Goal: Feedback & Contribution: Leave review/rating

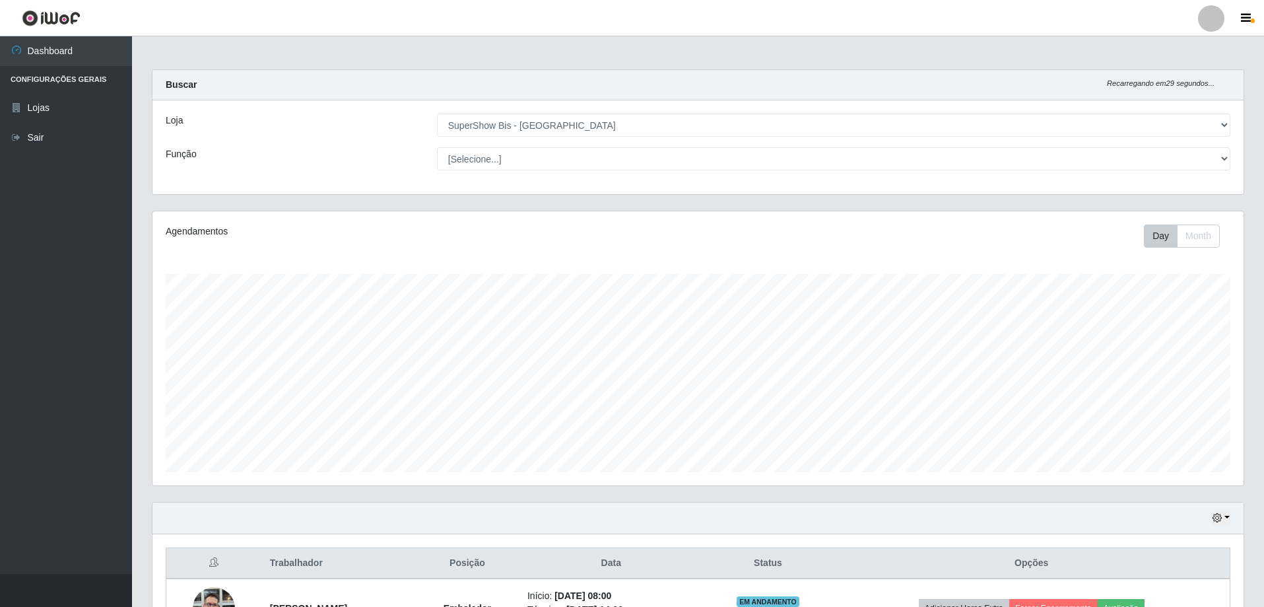
select select "59"
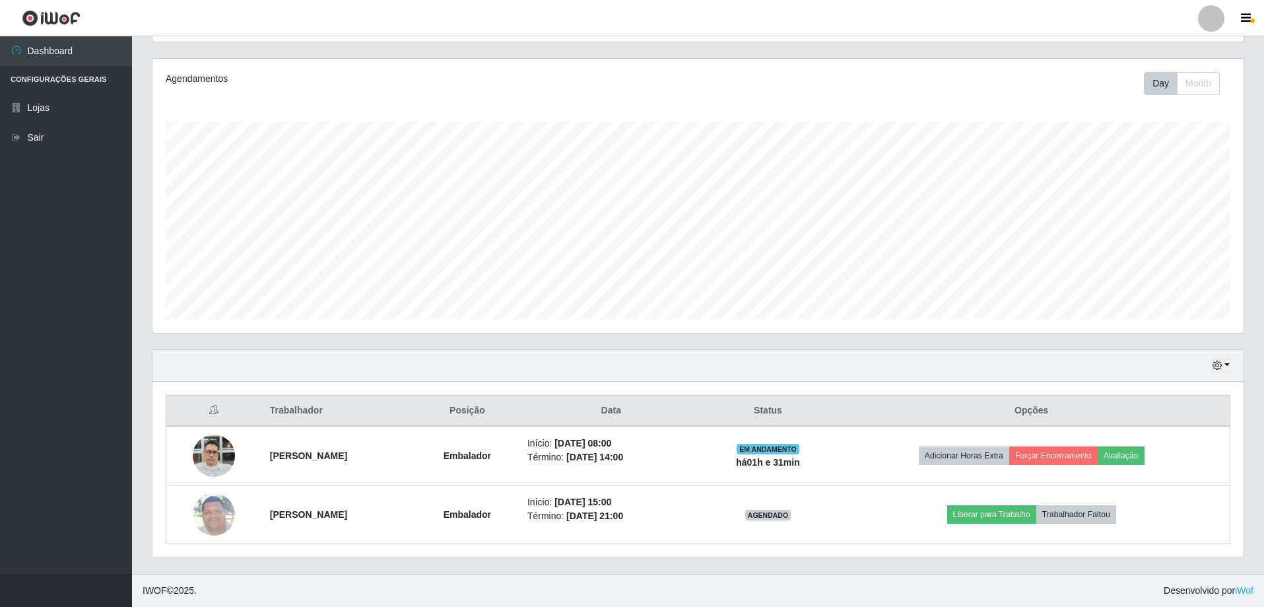
scroll to position [274, 1091]
click at [1225, 366] on button "button" at bounding box center [1221, 365] width 18 height 15
click at [1148, 446] on button "3 dias" at bounding box center [1177, 444] width 104 height 28
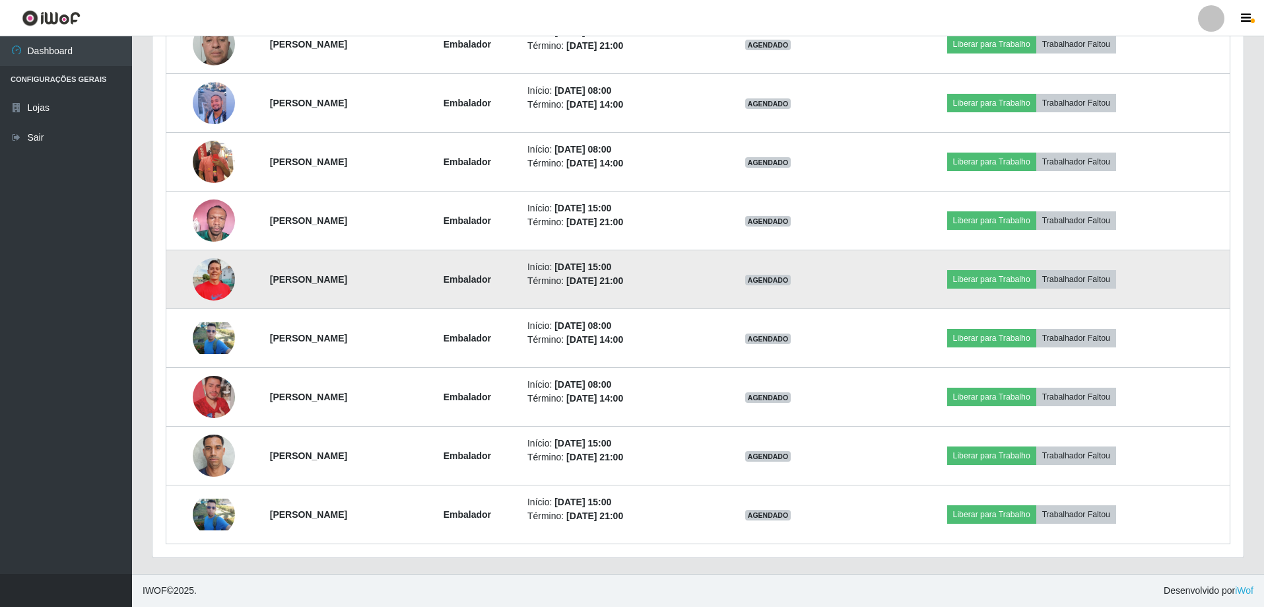
scroll to position [410, 0]
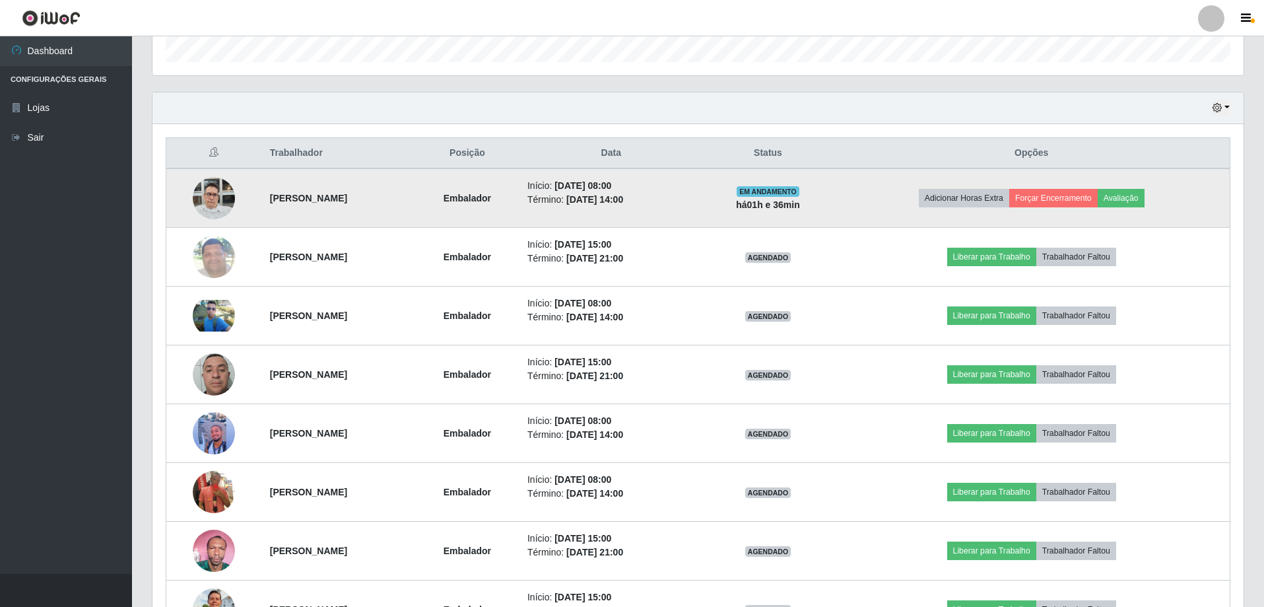
click at [213, 202] on img at bounding box center [214, 198] width 42 height 56
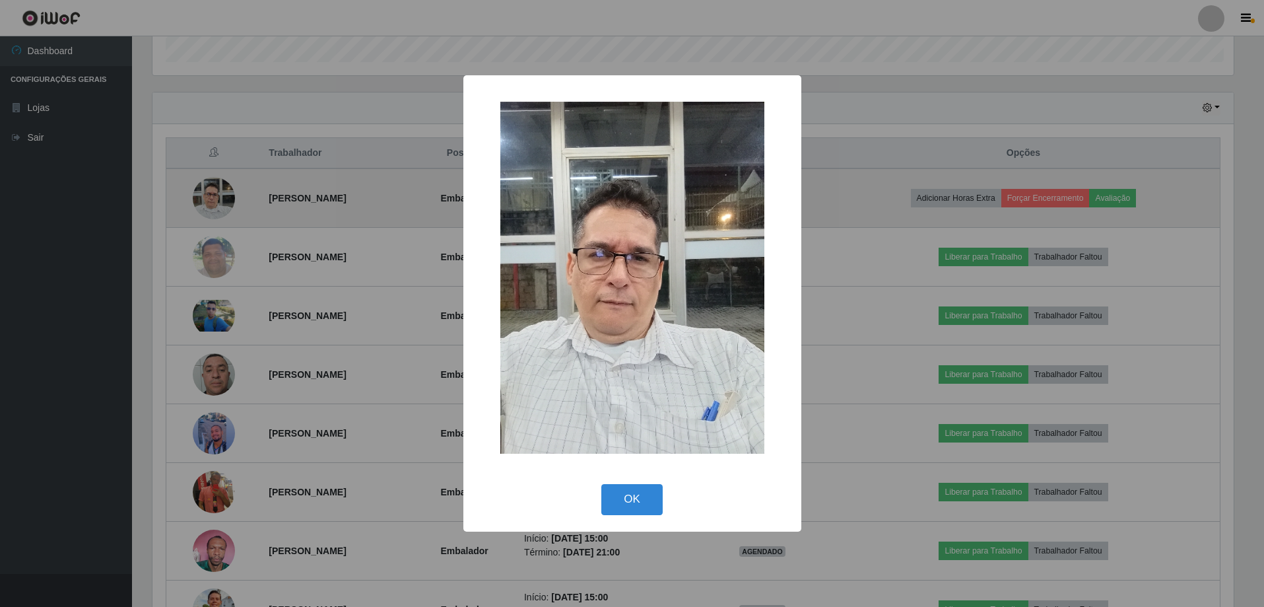
scroll to position [274, 1084]
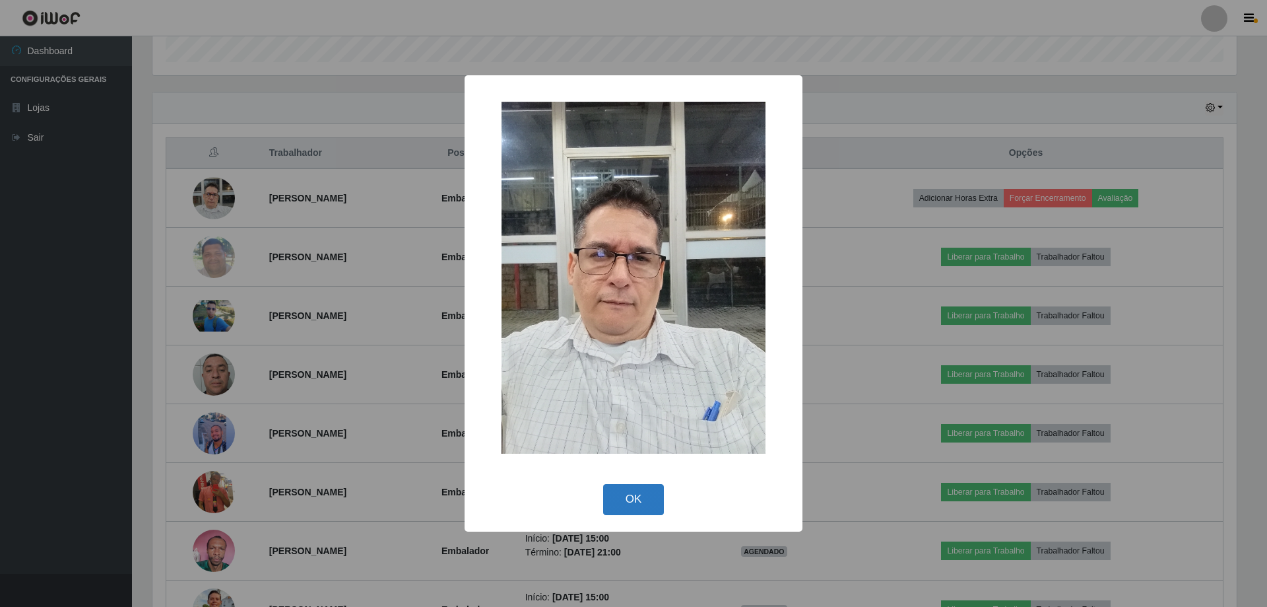
click at [633, 500] on button "OK" at bounding box center [633, 499] width 61 height 31
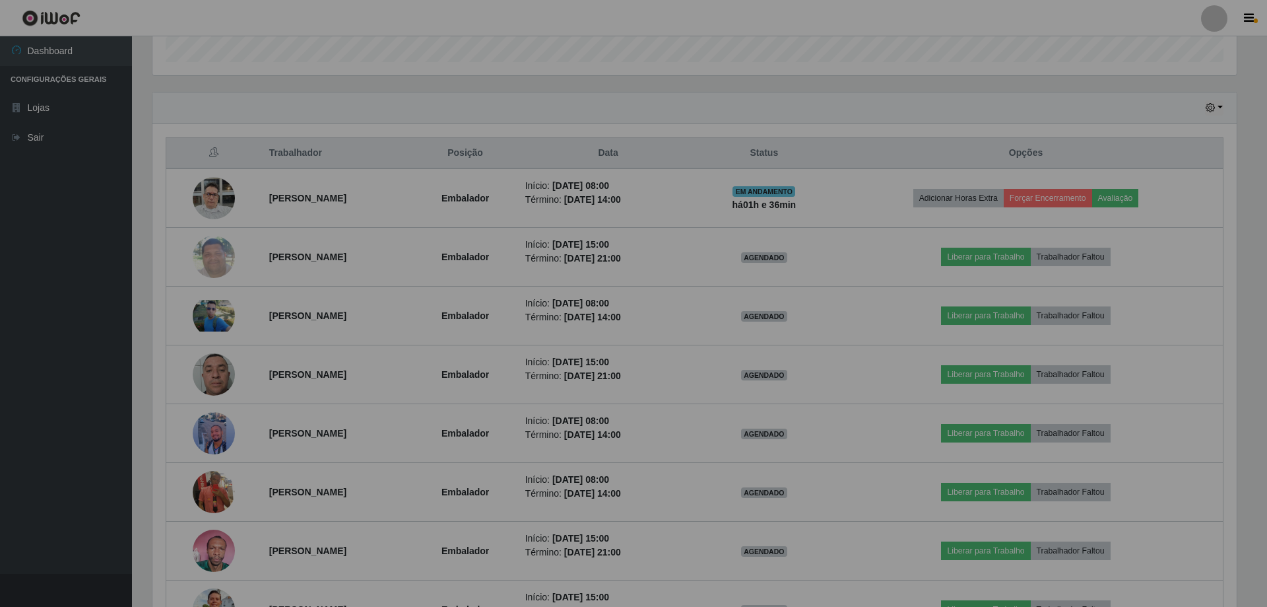
scroll to position [274, 1091]
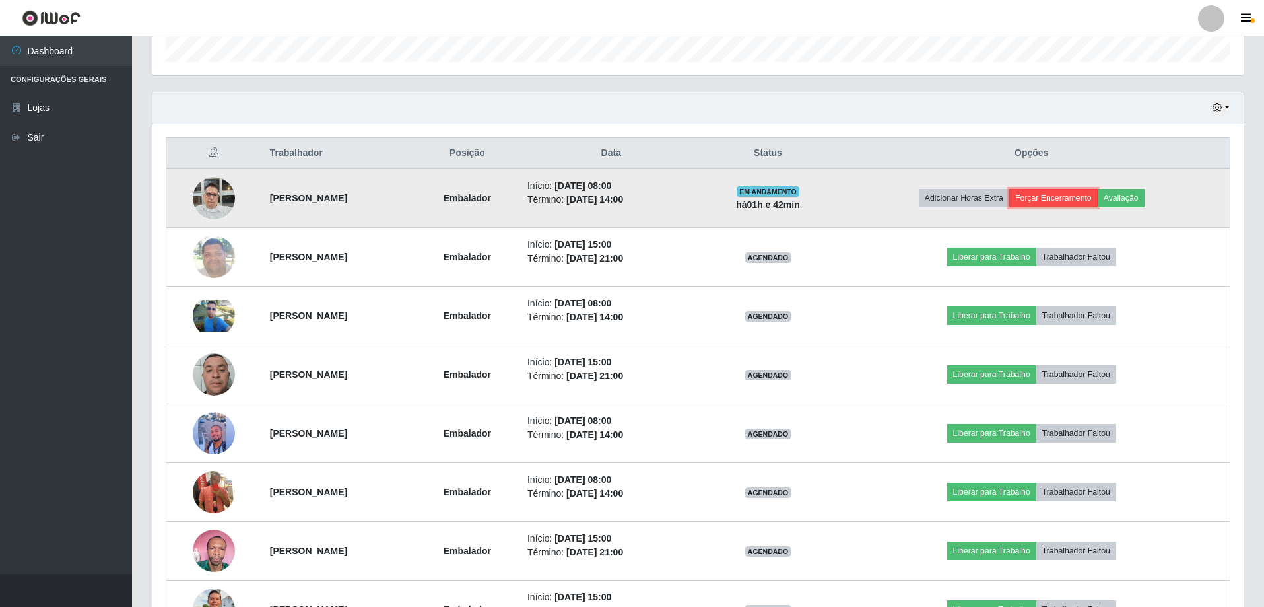
click at [1087, 197] on button "Forçar Encerramento" at bounding box center [1053, 198] width 88 height 18
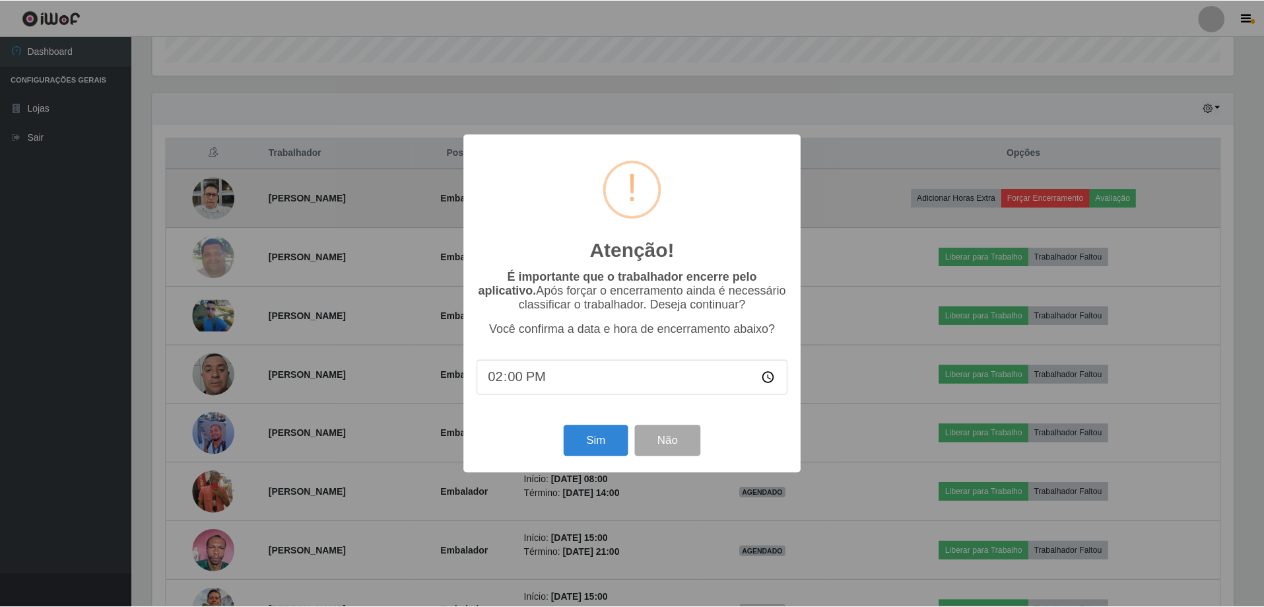
scroll to position [274, 1084]
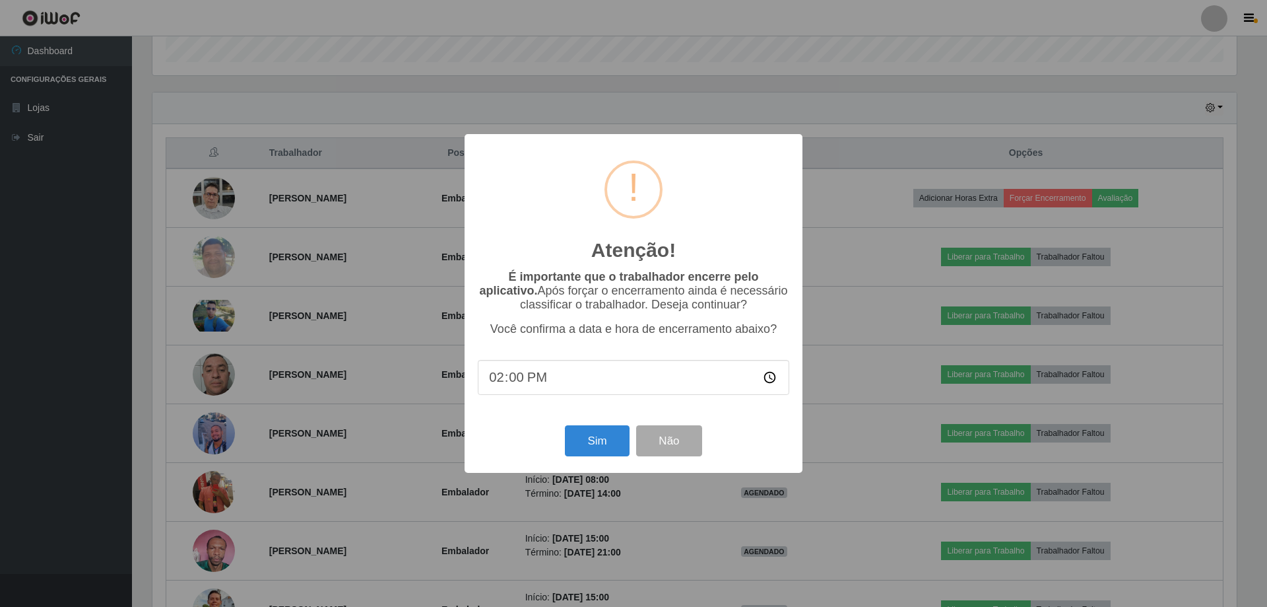
click at [591, 380] on input "14:00" at bounding box center [634, 377] width 312 height 35
click at [497, 378] on input "14:00" at bounding box center [634, 377] width 312 height 35
type input "09:41"
click at [675, 447] on button "Não" at bounding box center [668, 440] width 65 height 31
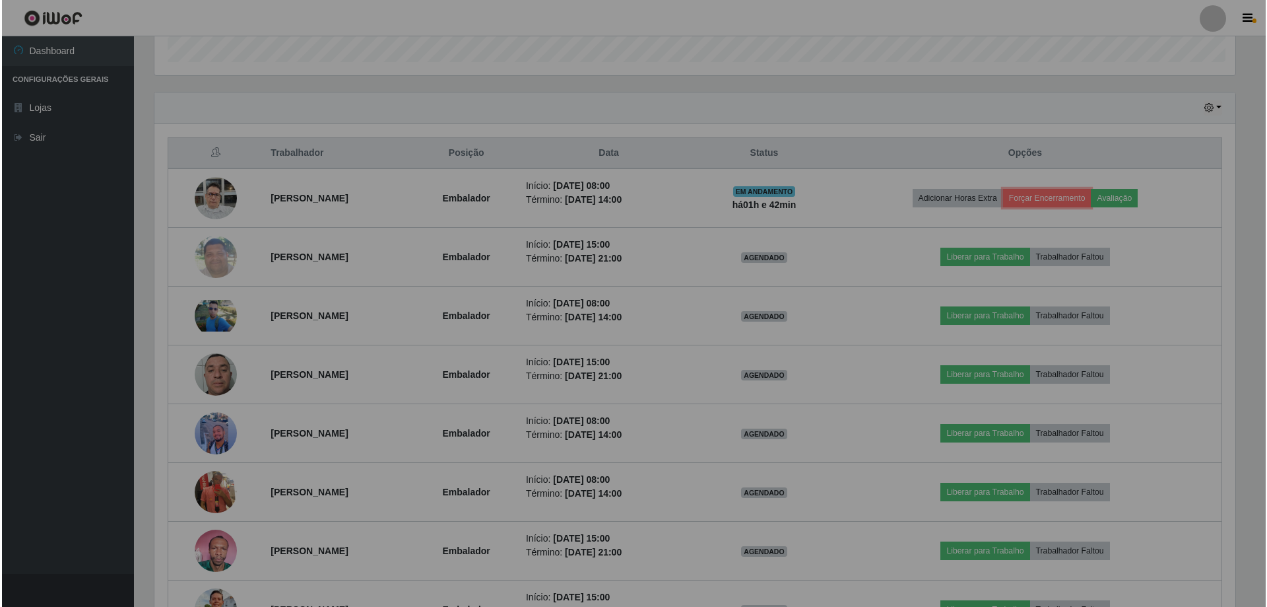
scroll to position [274, 1091]
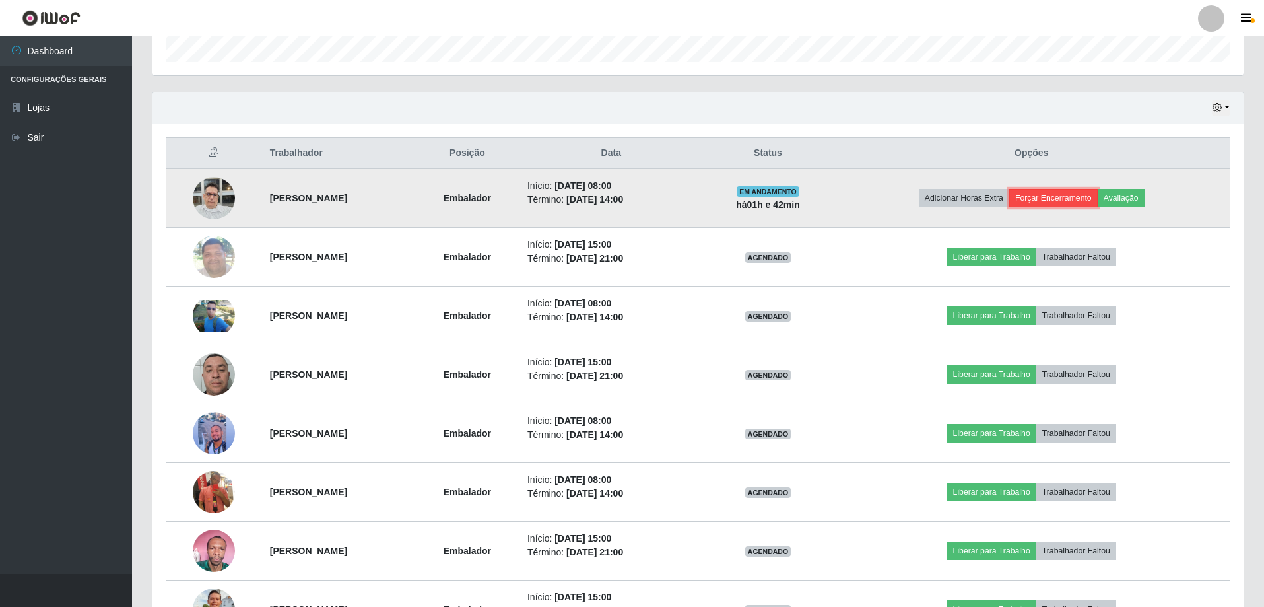
click at [1086, 194] on button "Forçar Encerramento" at bounding box center [1053, 198] width 88 height 18
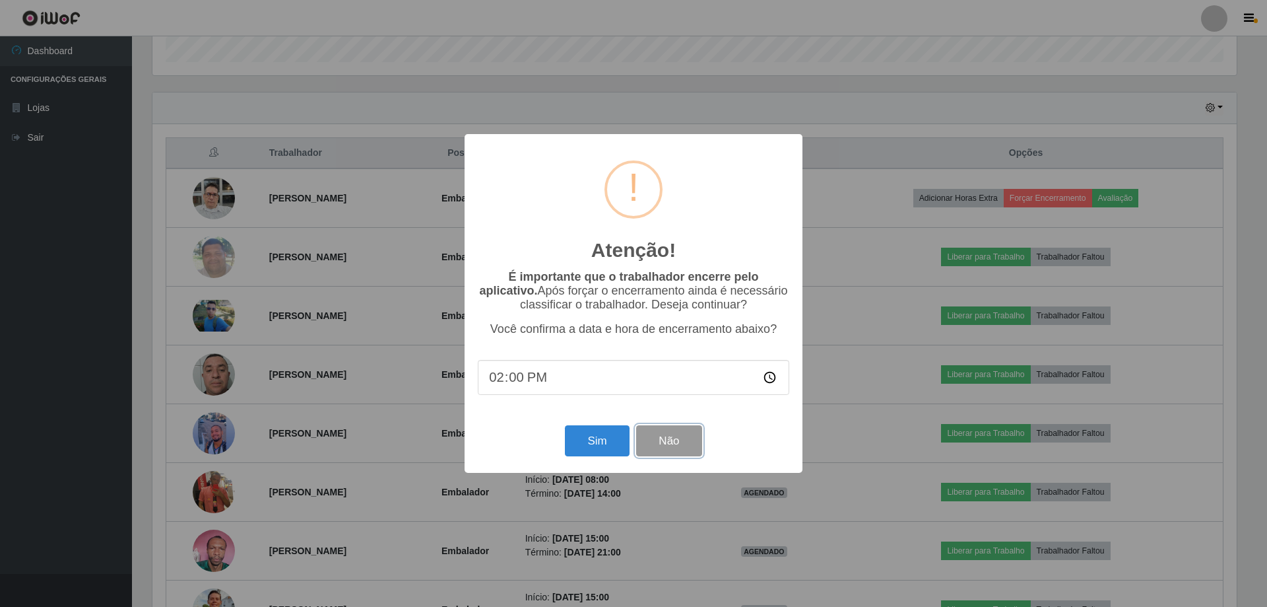
click at [670, 453] on button "Não" at bounding box center [668, 440] width 65 height 31
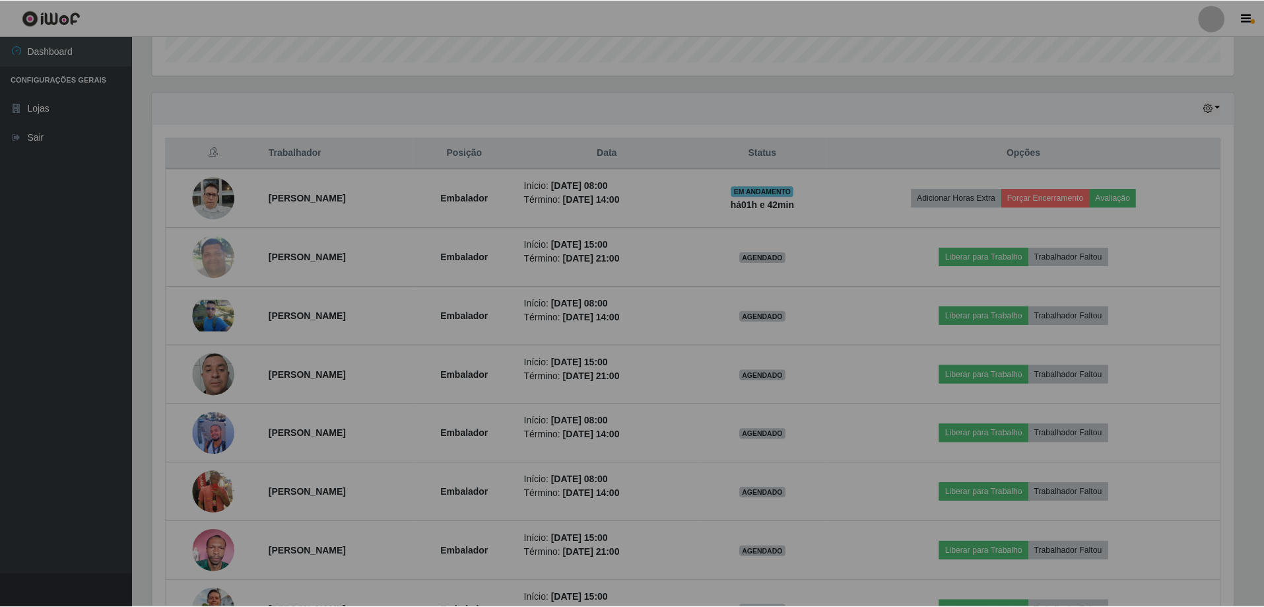
scroll to position [274, 1091]
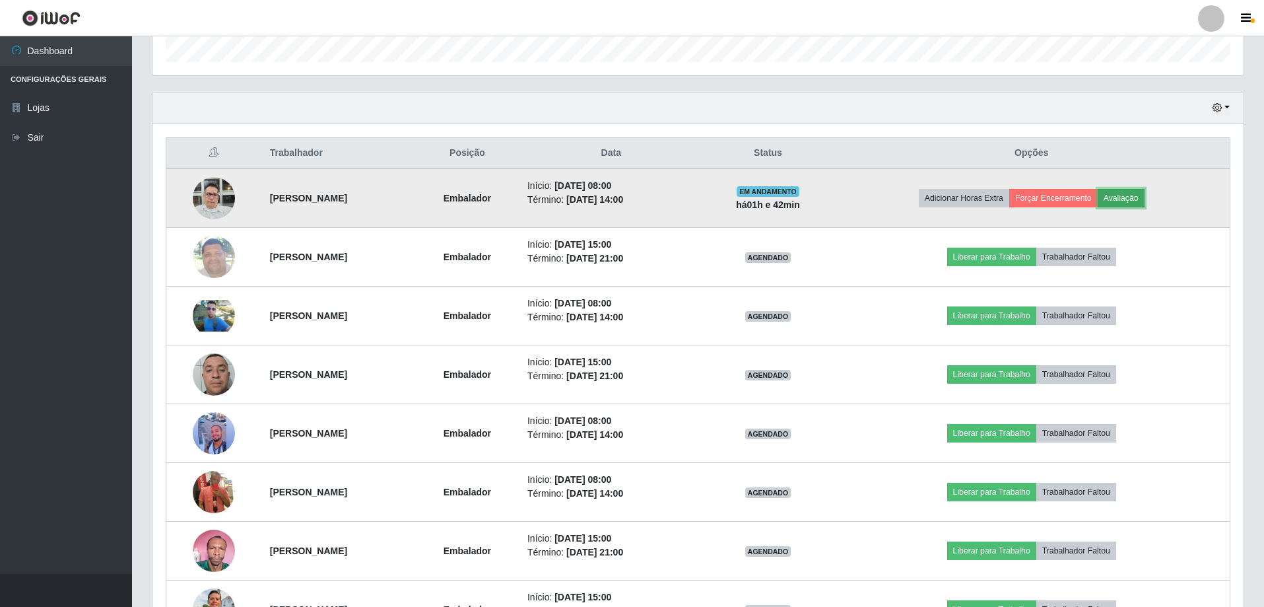
click at [1144, 201] on button "Avaliação" at bounding box center [1121, 198] width 47 height 18
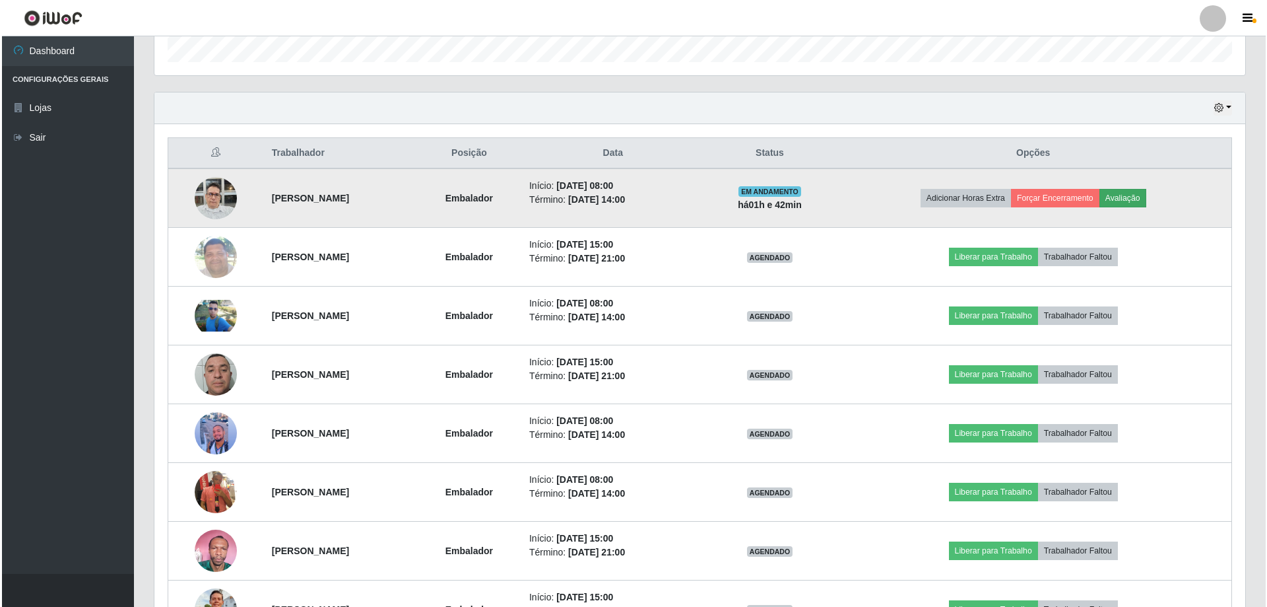
scroll to position [274, 1084]
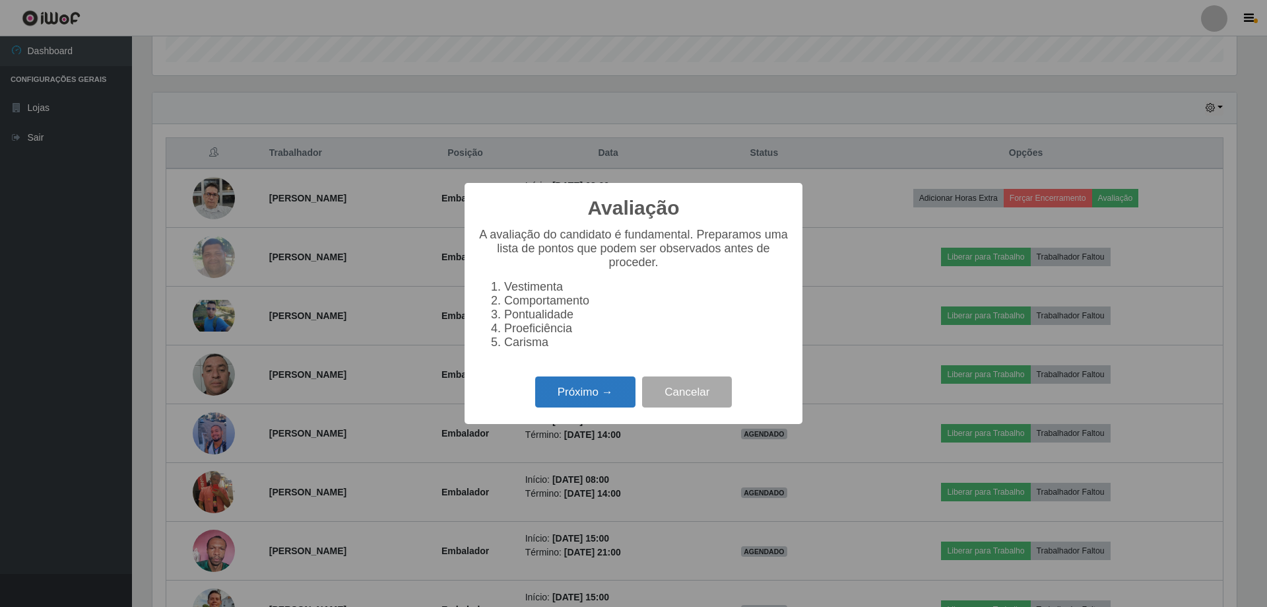
click at [593, 407] on button "Próximo →" at bounding box center [585, 391] width 100 height 31
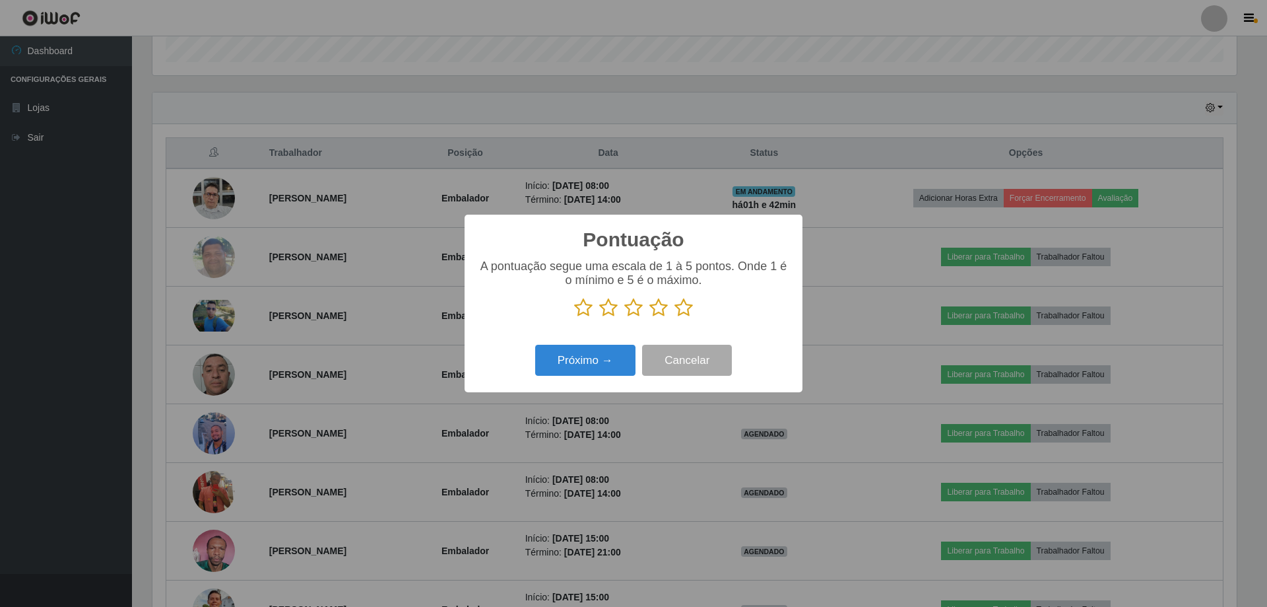
click at [605, 312] on icon at bounding box center [608, 308] width 18 height 20
click at [599, 317] on input "radio" at bounding box center [599, 317] width 0 height 0
click at [607, 364] on button "Próximo →" at bounding box center [585, 360] width 100 height 31
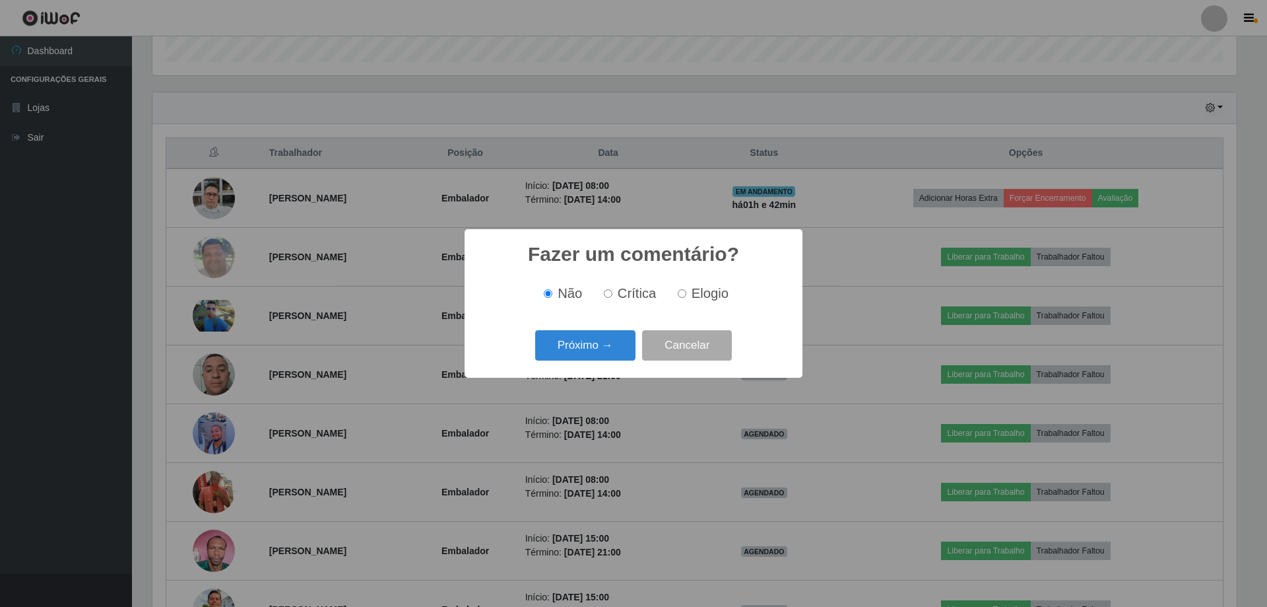
click at [609, 294] on input "Crítica" at bounding box center [608, 293] width 9 height 9
radio input "true"
click at [589, 348] on button "Próximo →" at bounding box center [585, 345] width 100 height 31
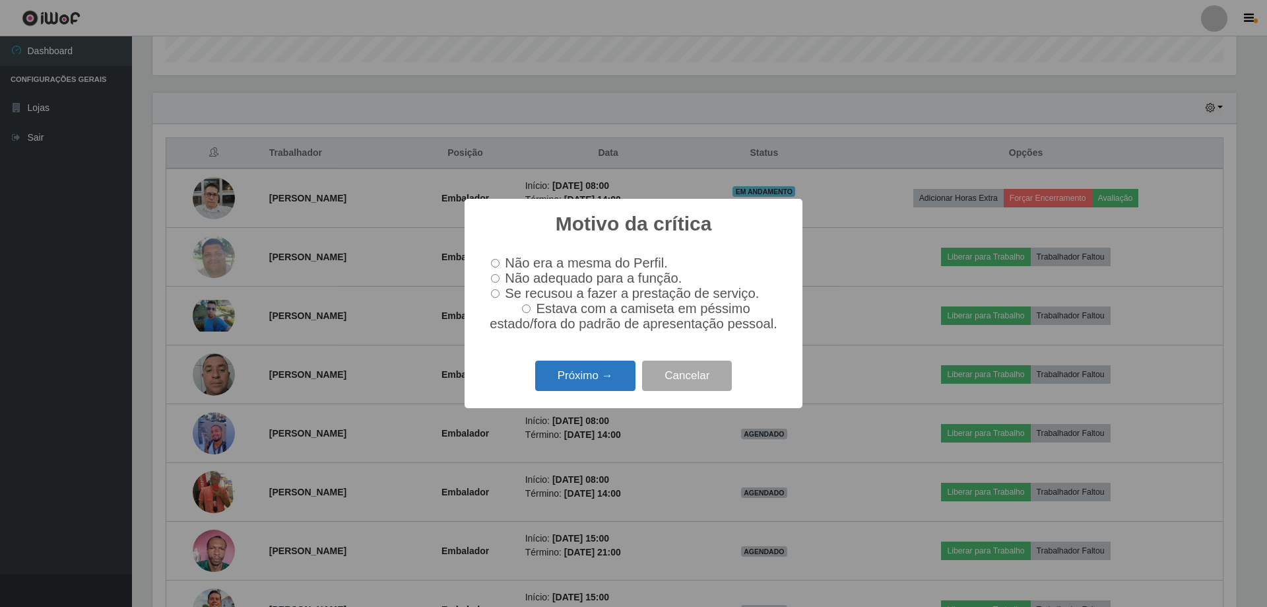
click at [599, 380] on button "Próximo →" at bounding box center [585, 375] width 100 height 31
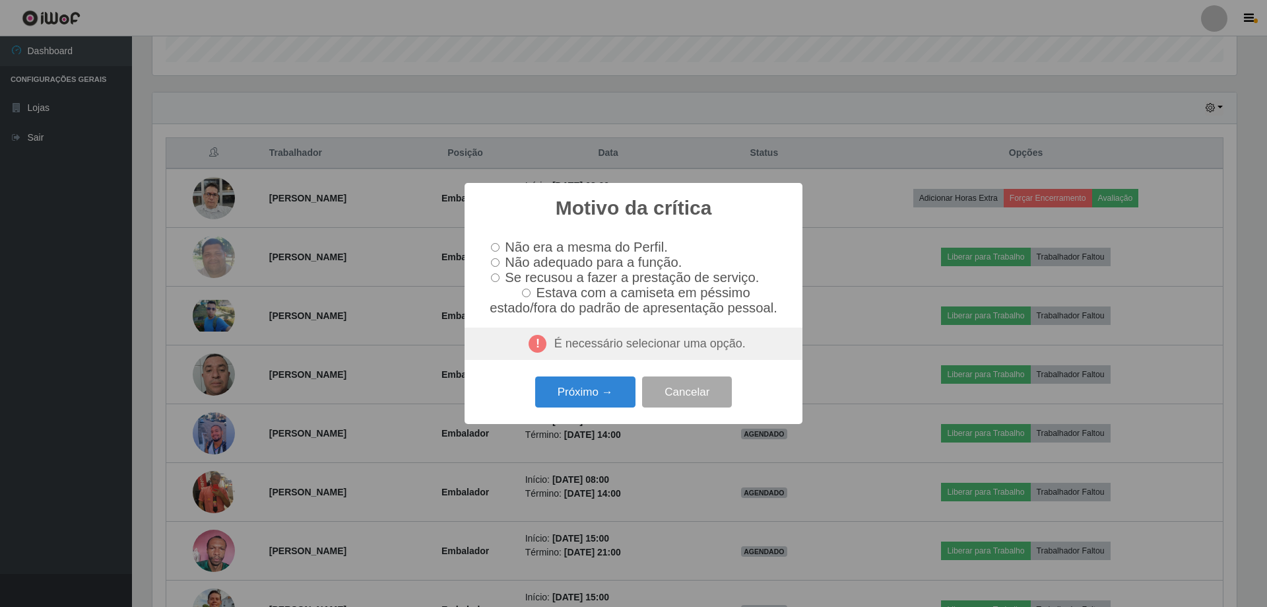
click at [495, 279] on input "Se recusou a fazer a prestação de serviço." at bounding box center [495, 277] width 9 height 9
radio input "true"
click at [576, 404] on button "Próximo →" at bounding box center [585, 391] width 100 height 31
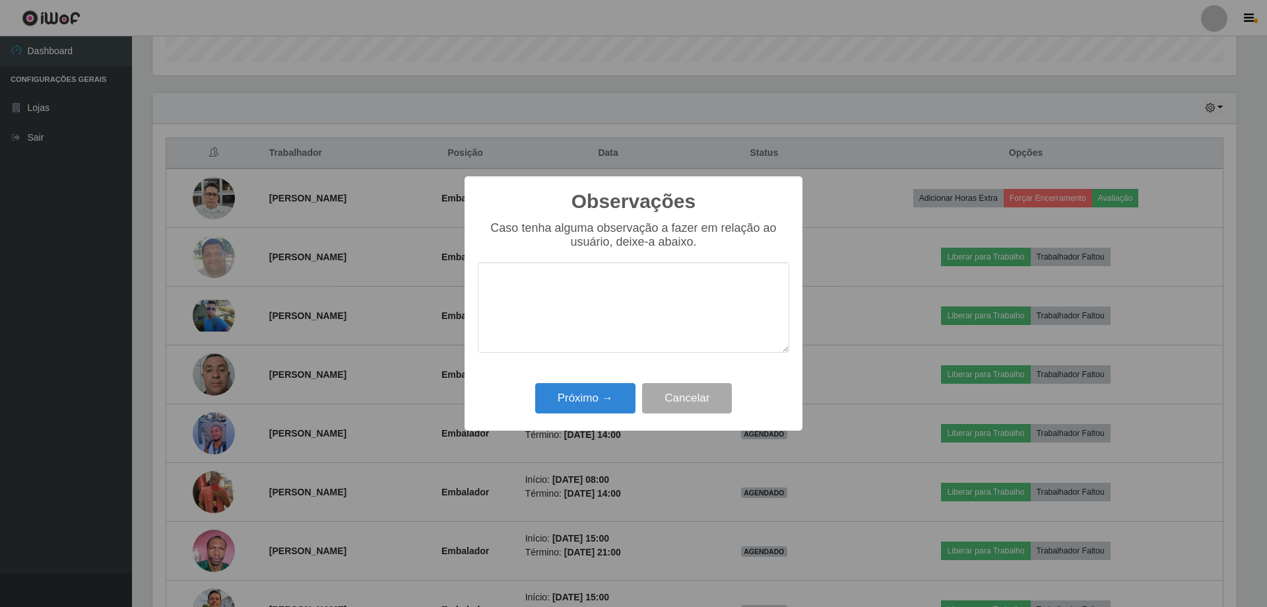
click at [548, 288] on textarea at bounding box center [634, 307] width 312 height 90
type textarea "Se recusou a fazer as entregas"
click at [593, 398] on button "Próximo →" at bounding box center [585, 398] width 100 height 31
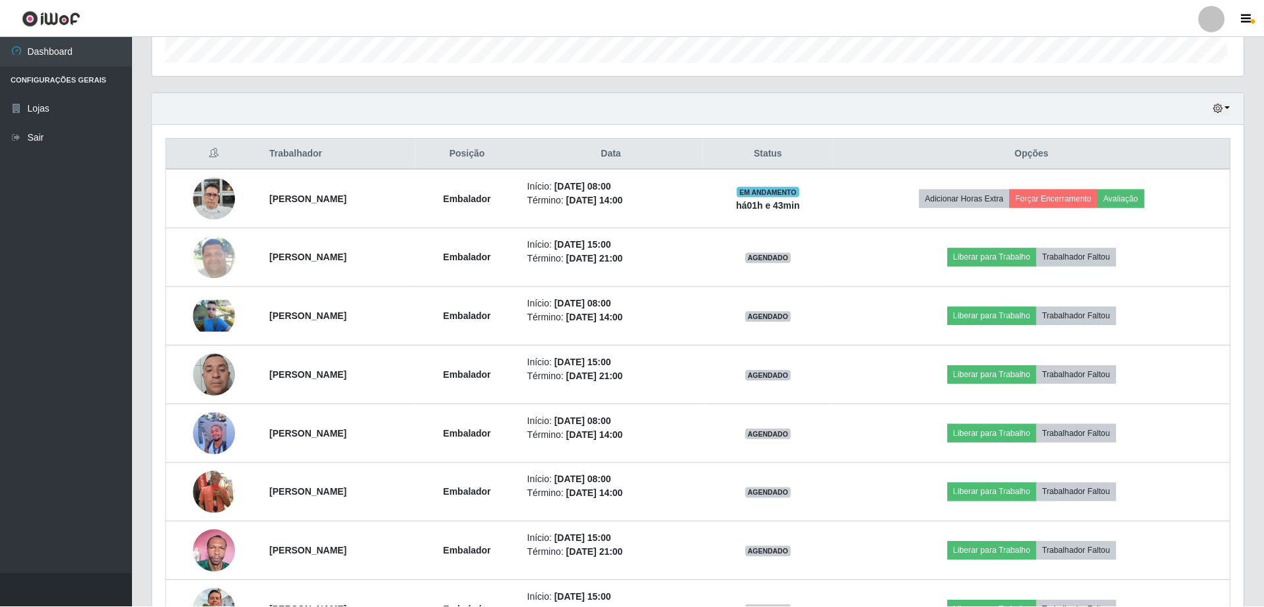
scroll to position [274, 1091]
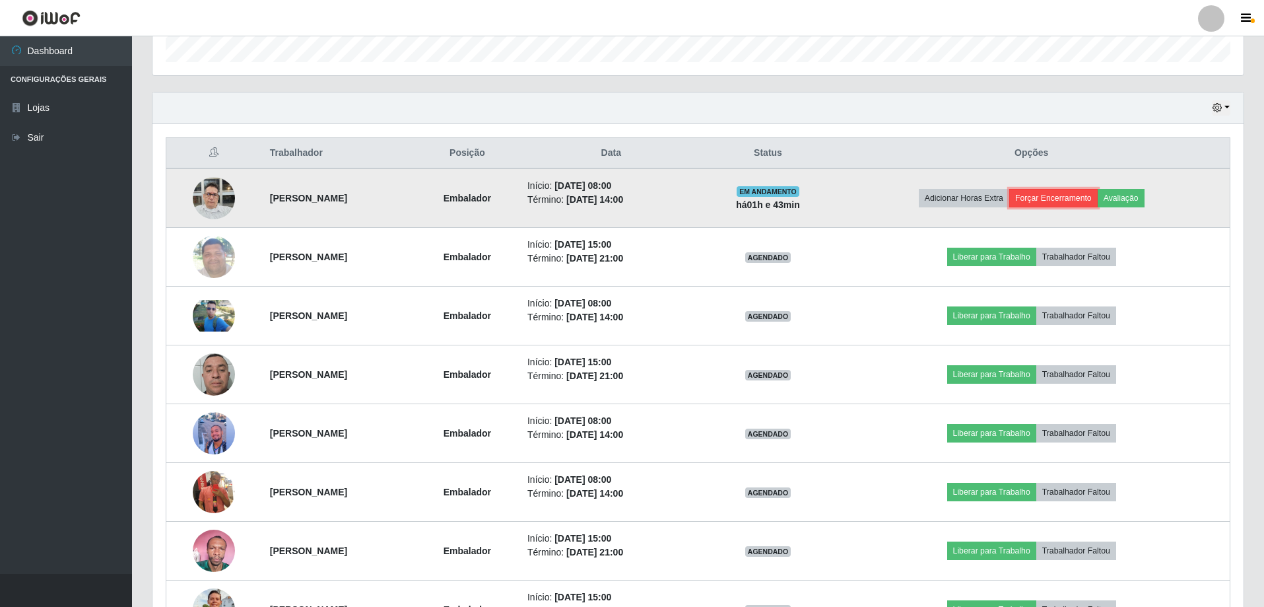
click at [1089, 199] on button "Forçar Encerramento" at bounding box center [1053, 198] width 88 height 18
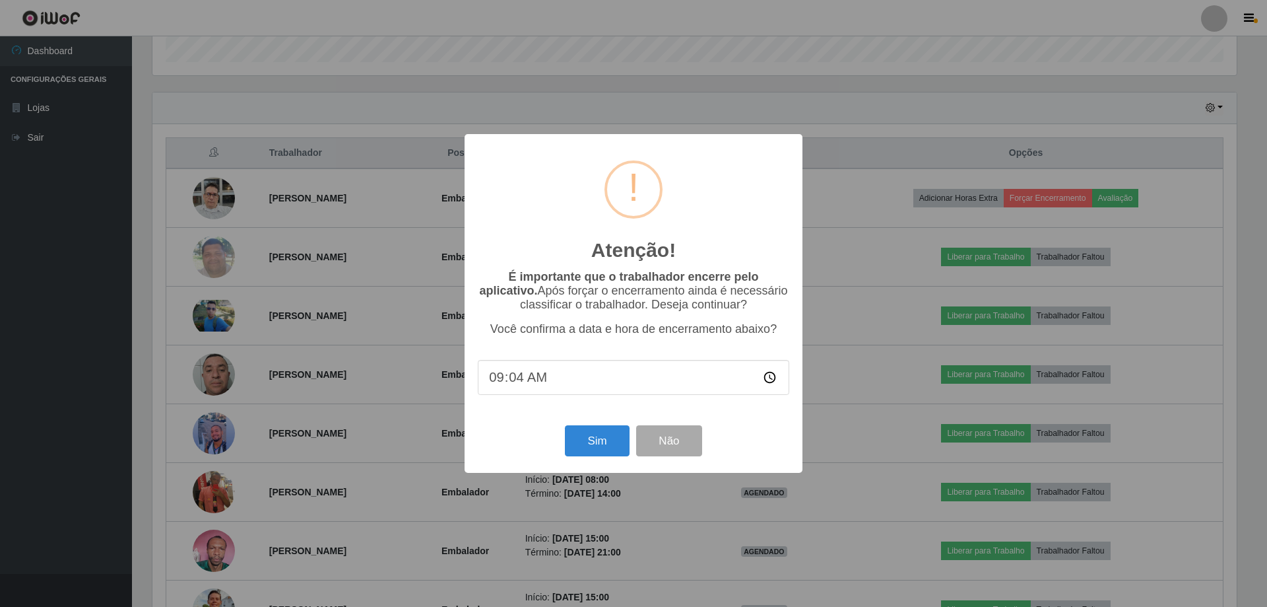
type input "09:42"
click at [603, 444] on button "Sim" at bounding box center [597, 440] width 64 height 31
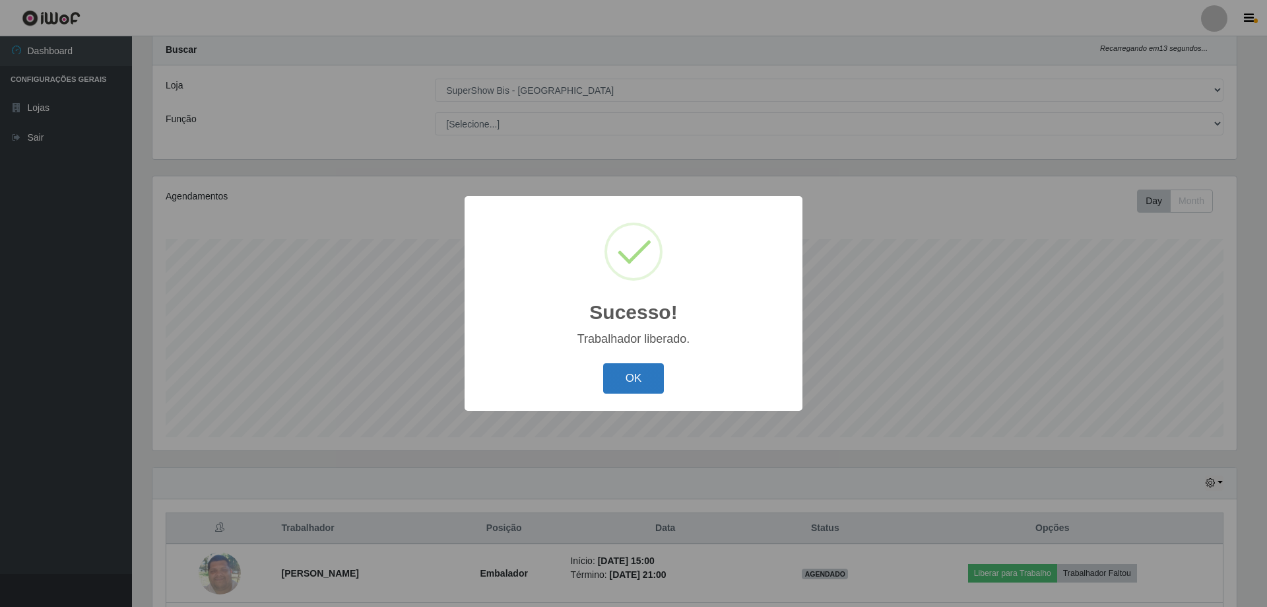
click at [640, 383] on button "OK" at bounding box center [633, 378] width 61 height 31
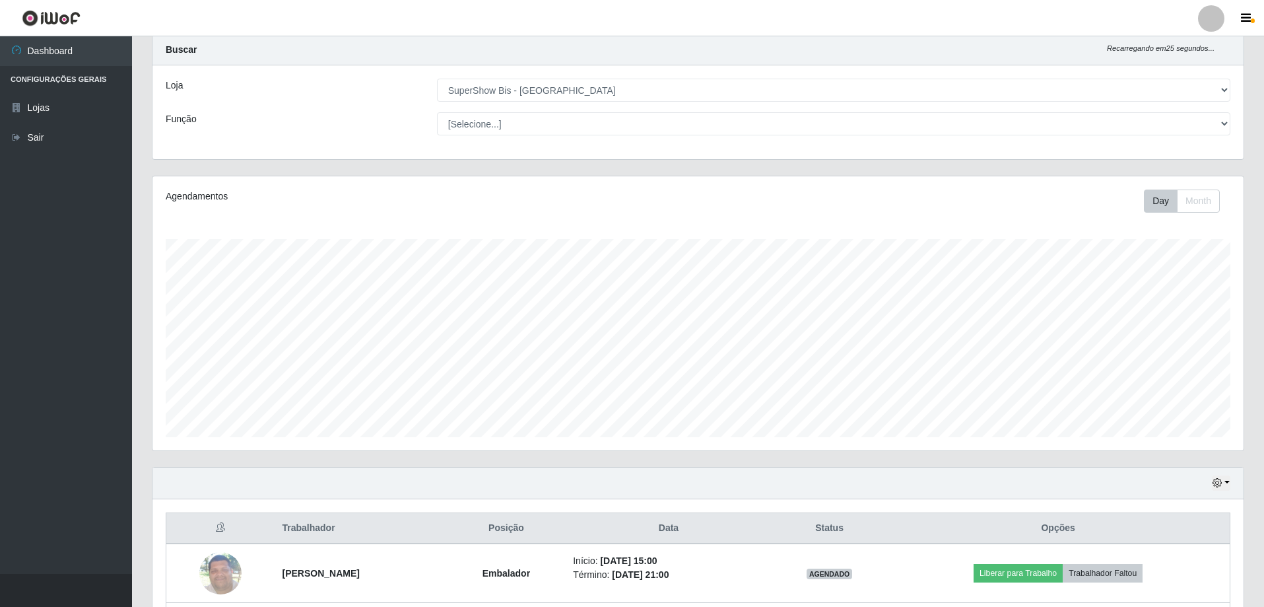
scroll to position [0, 0]
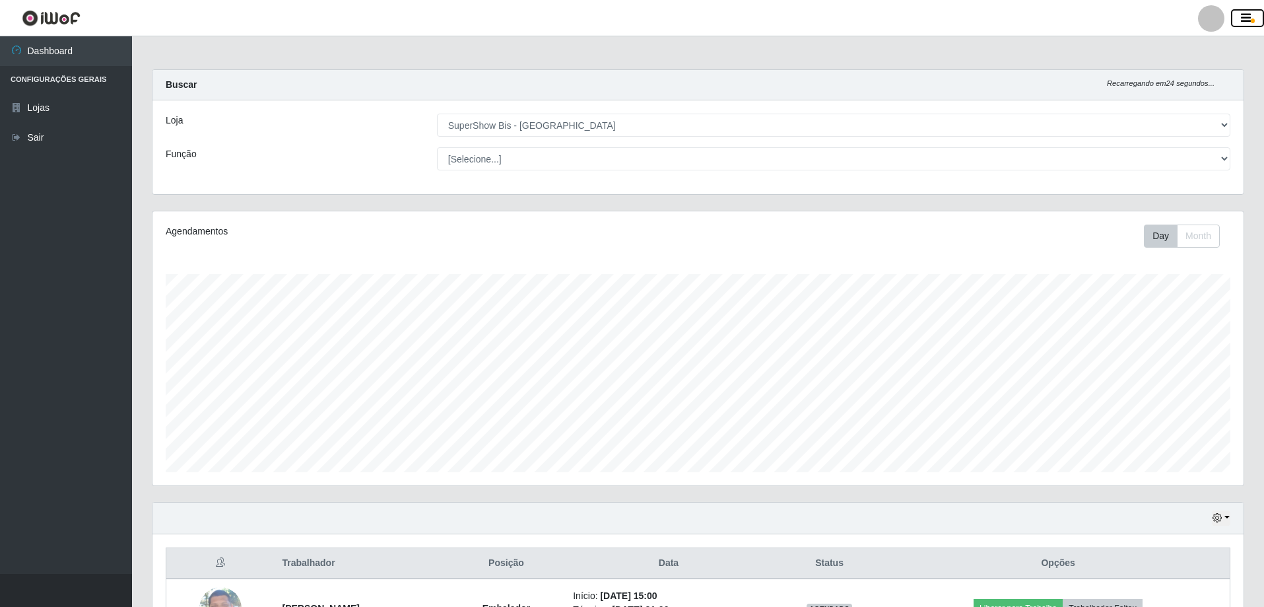
click at [1246, 18] on icon "button" at bounding box center [1246, 19] width 10 height 12
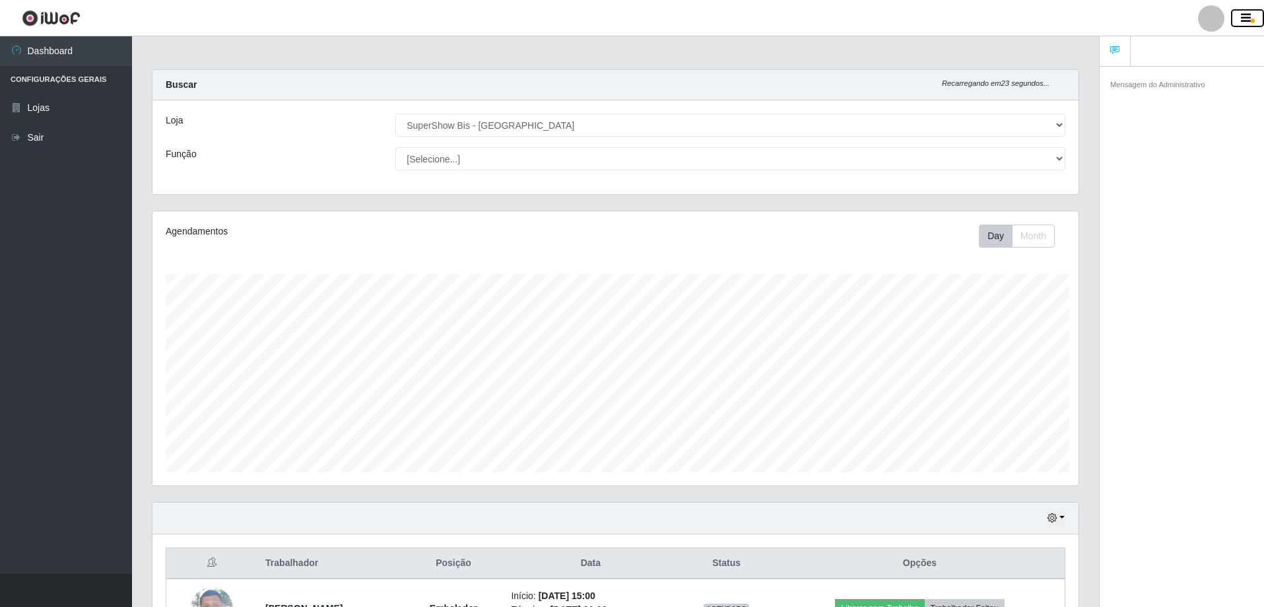
scroll to position [659710, 659057]
click at [1115, 51] on icon at bounding box center [1114, 50] width 9 height 9
click at [1250, 20] on icon "button" at bounding box center [1246, 19] width 10 height 12
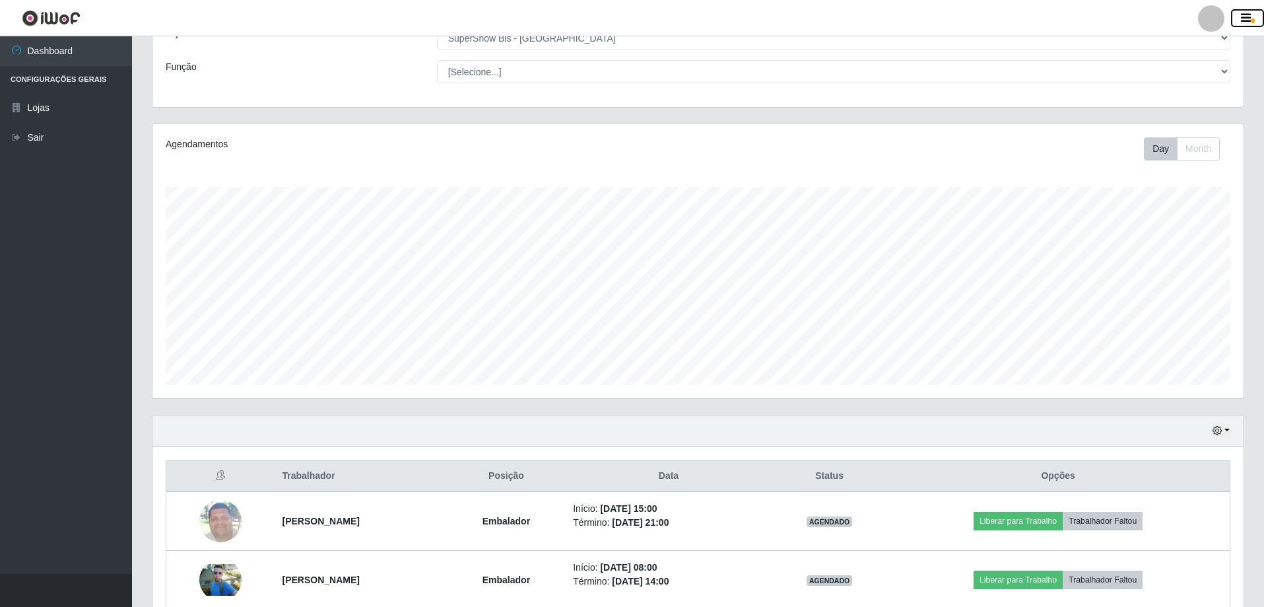
scroll to position [0, 0]
